Goal: Check status: Check status

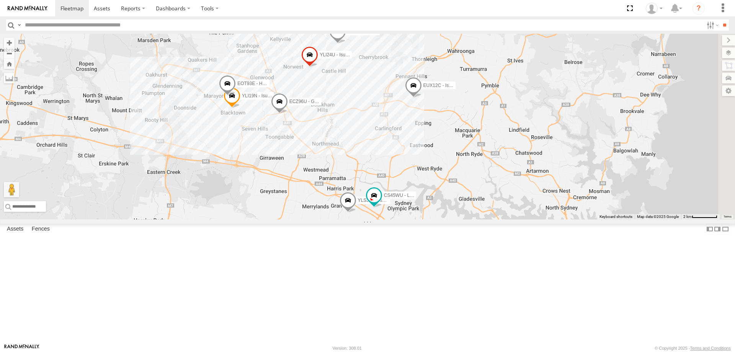
select select "**********"
click at [422, 98] on span at bounding box center [413, 87] width 17 height 21
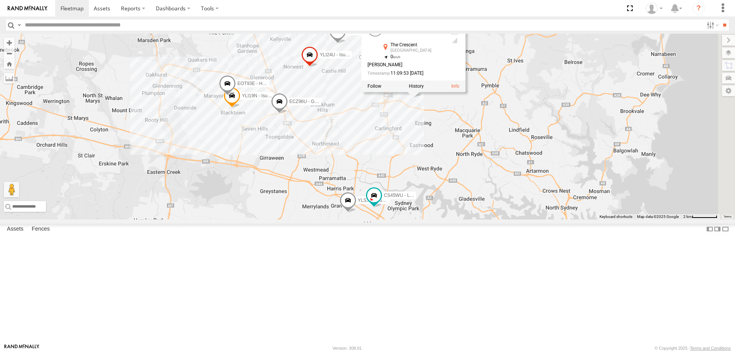
click at [465, 92] on div at bounding box center [413, 85] width 104 height 11
click at [459, 89] on link at bounding box center [455, 85] width 8 height 5
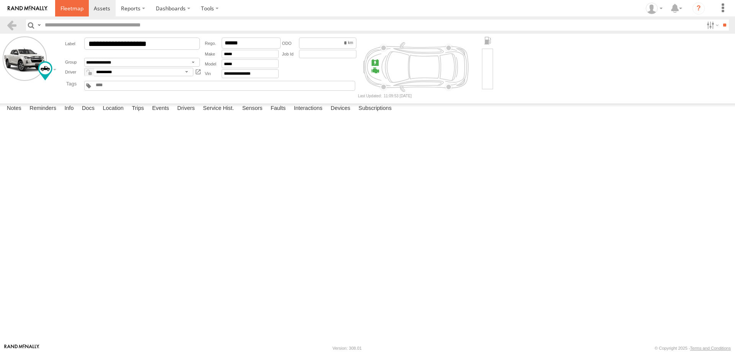
click at [56, 8] on link at bounding box center [72, 8] width 34 height 16
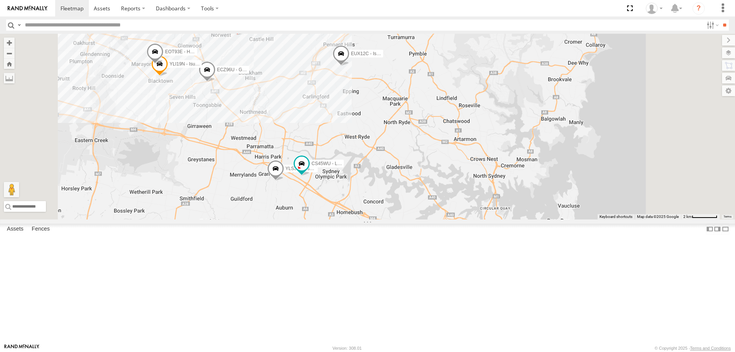
drag, startPoint x: 418, startPoint y: 296, endPoint x: 423, endPoint y: 257, distance: 39.4
click at [423, 219] on div "ECZ96U - Great Wall EUX12C - Isuzu DMAX YLI24U - Isuzu D-MAX CS45WU - LDV YLI01…" at bounding box center [367, 127] width 735 height 186
click at [309, 170] on span at bounding box center [302, 163] width 14 height 14
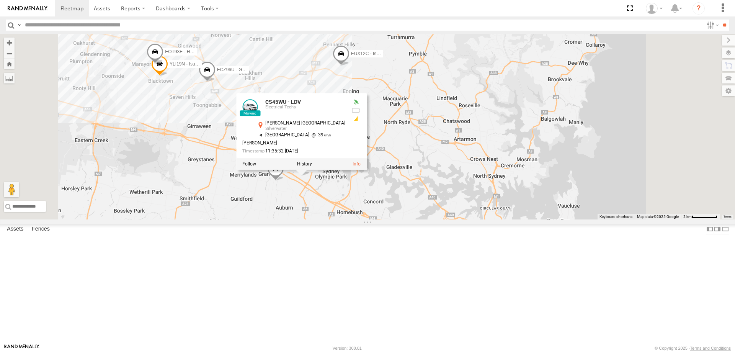
click at [378, 219] on div "ECZ96U - Great Wall EUX12C - Isuzu DMAX YLI24U - Isuzu D-MAX CS45WU - LDV YLI01…" at bounding box center [367, 127] width 735 height 186
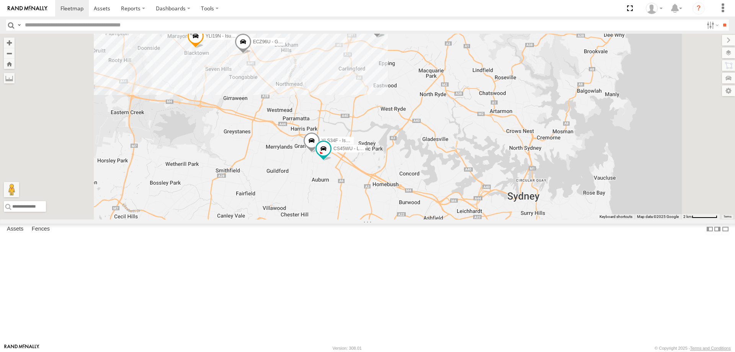
drag, startPoint x: 434, startPoint y: 282, endPoint x: 471, endPoint y: 253, distance: 47.2
click at [471, 219] on div "YLI19N - Isuzu DMAX ECZ96U - Great Wall EUX12C - Isuzu DMAX YLI24U - Isuzu D-MA…" at bounding box center [367, 127] width 735 height 186
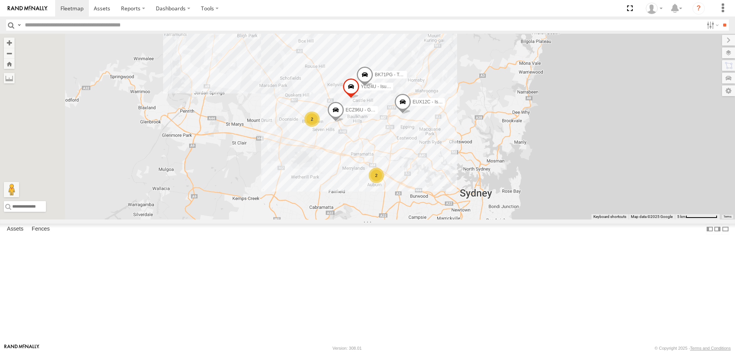
drag, startPoint x: 467, startPoint y: 250, endPoint x: 500, endPoint y: 251, distance: 33.0
click at [500, 219] on div "ECZ96U - Great Wall EUX12C - Isuzu DMAX YLI24U - Isuzu D-MAX BK71PG - Toyota Hi…" at bounding box center [367, 127] width 735 height 186
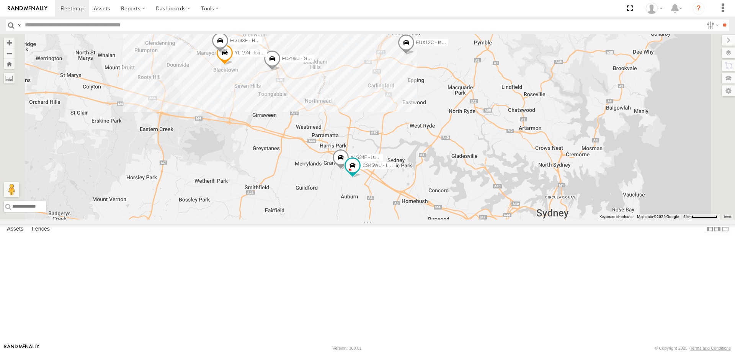
drag, startPoint x: 505, startPoint y: 241, endPoint x: 513, endPoint y: 262, distance: 22.5
click at [513, 219] on div "ECZ96U - Great Wall EUX12C - Isuzu DMAX YLI24U - Isuzu D-MAX BK71PG - Toyota Hi…" at bounding box center [367, 127] width 735 height 186
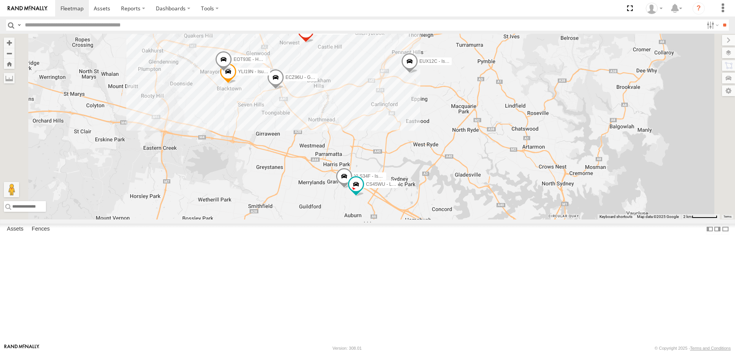
click at [502, 219] on div "ECZ96U - Great Wall EUX12C - Isuzu DMAX YLI24U - Isuzu D-MAX BK71PG - Toyota Hi…" at bounding box center [367, 127] width 735 height 186
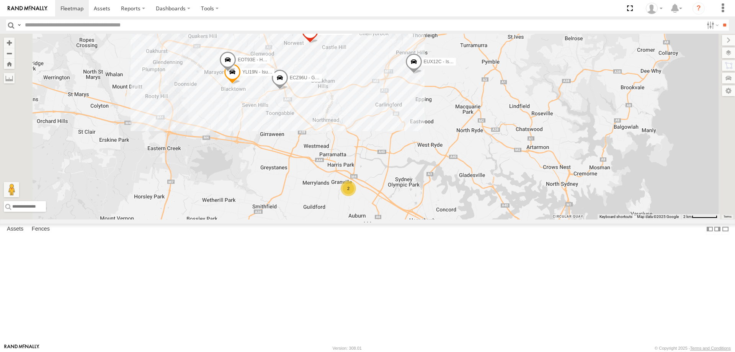
drag, startPoint x: 480, startPoint y: 187, endPoint x: 491, endPoint y: 188, distance: 11.2
click at [491, 188] on div "ECZ96U - Great Wall EUX12C - Isuzu DMAX YLI01U - Isuzu DMAX YLI24U - Isuzu D-MA…" at bounding box center [367, 127] width 735 height 186
